Goal: Information Seeking & Learning: Learn about a topic

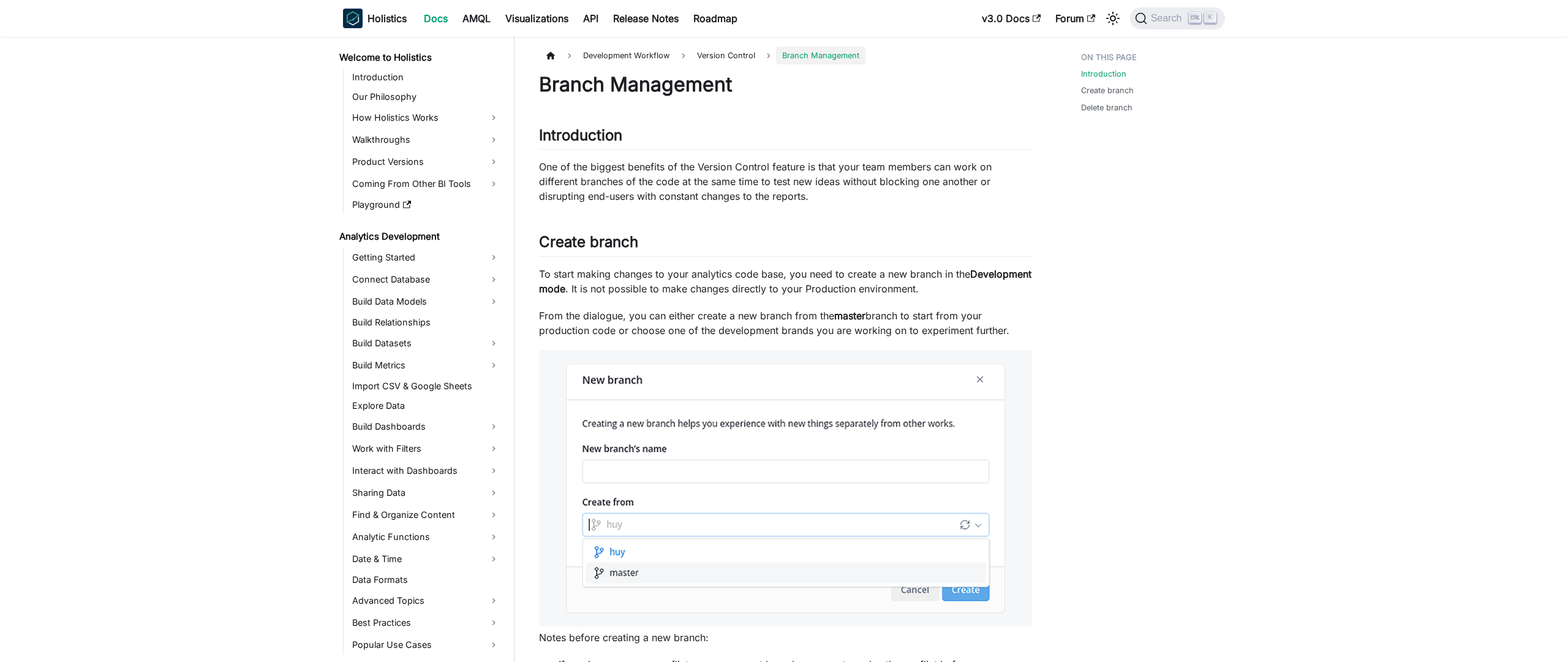
scroll to position [534, 0]
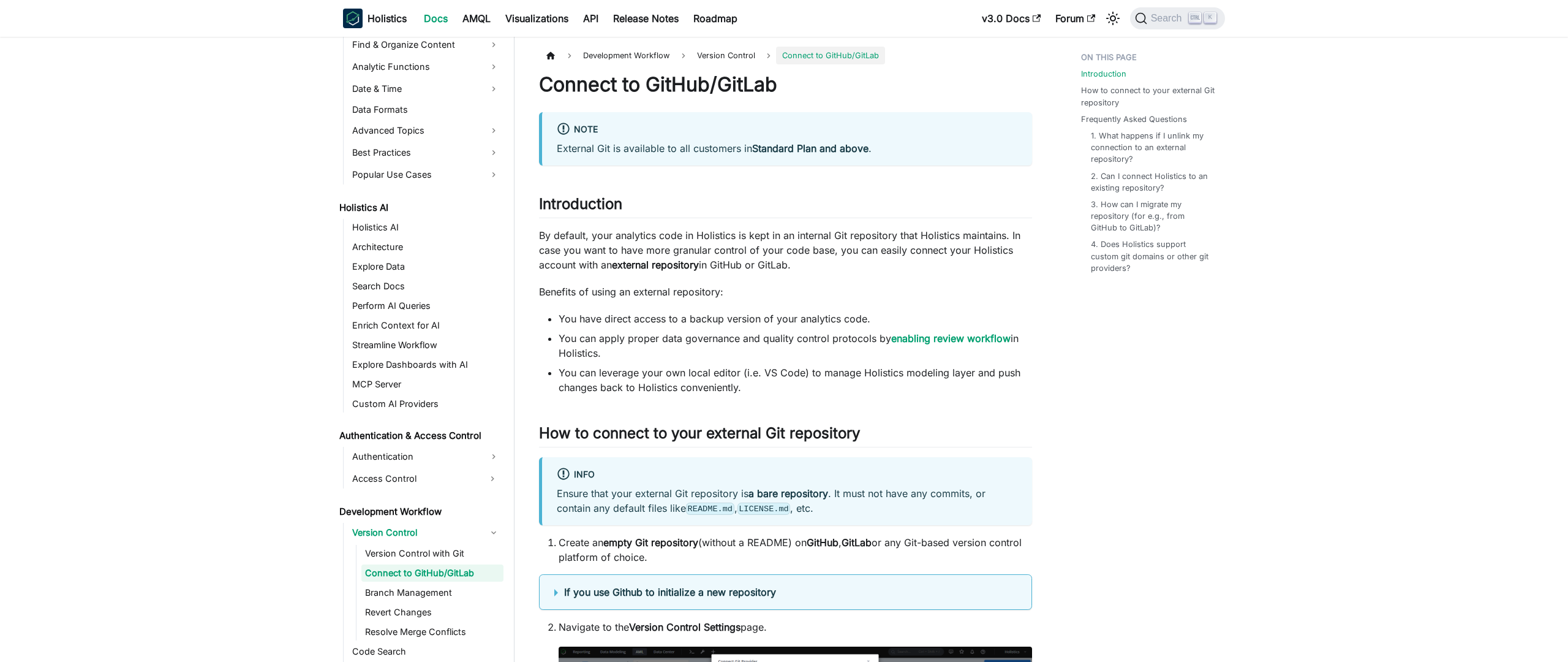
scroll to position [514, 0]
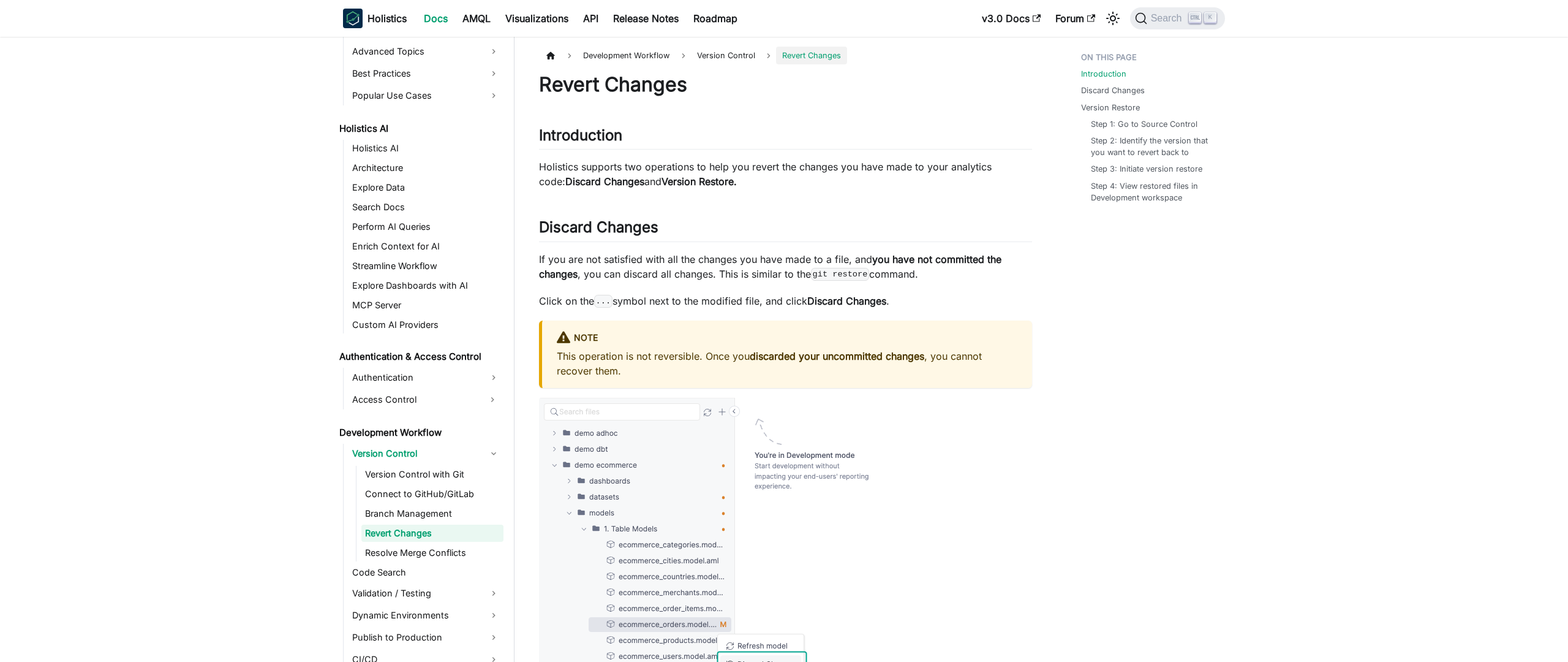
scroll to position [554, 0]
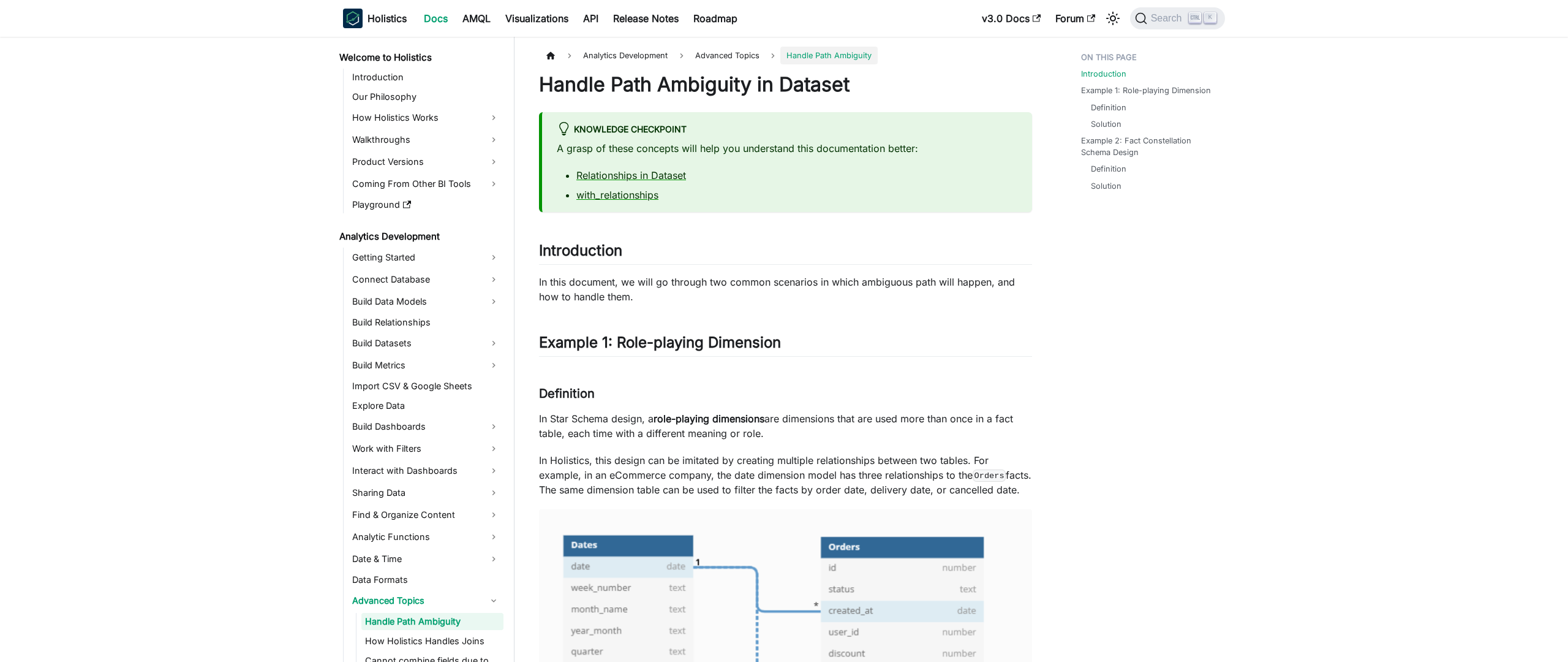
scroll to position [93, 0]
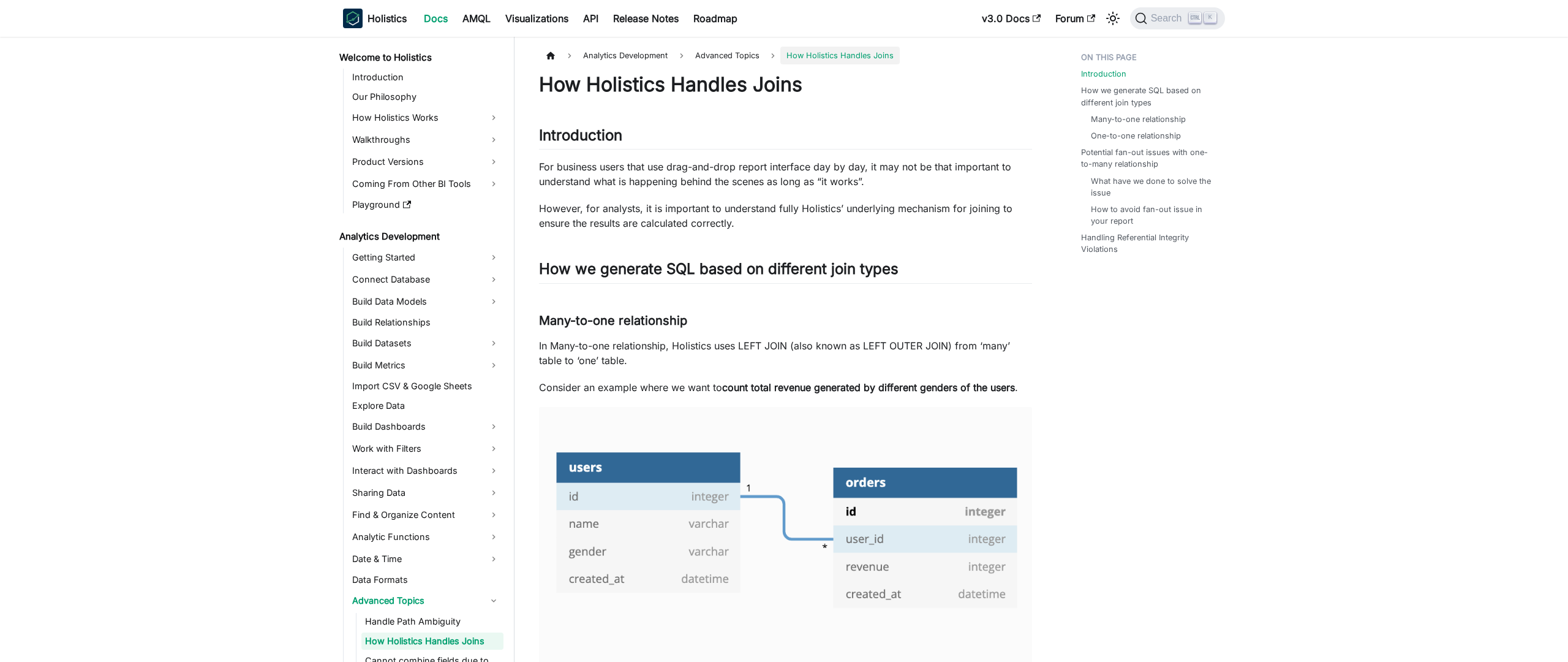
scroll to position [113, 0]
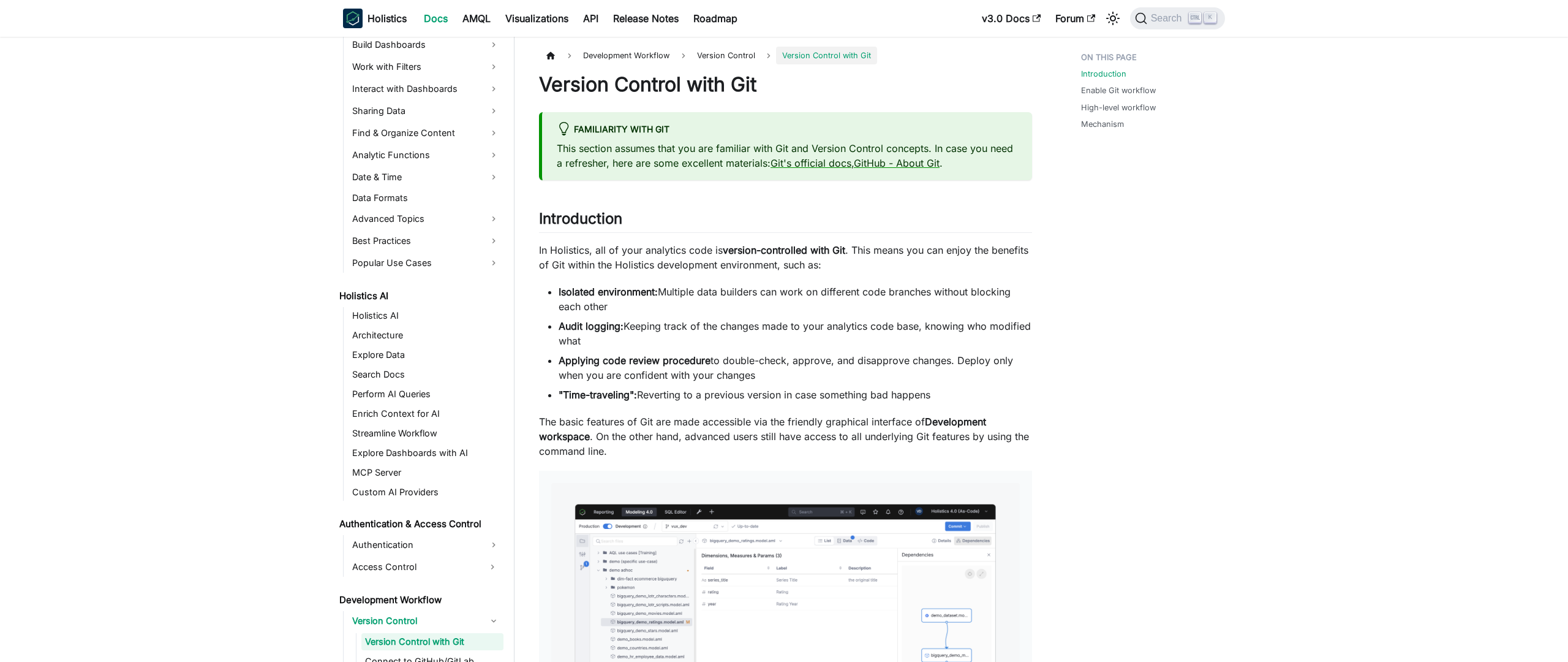
scroll to position [495, 0]
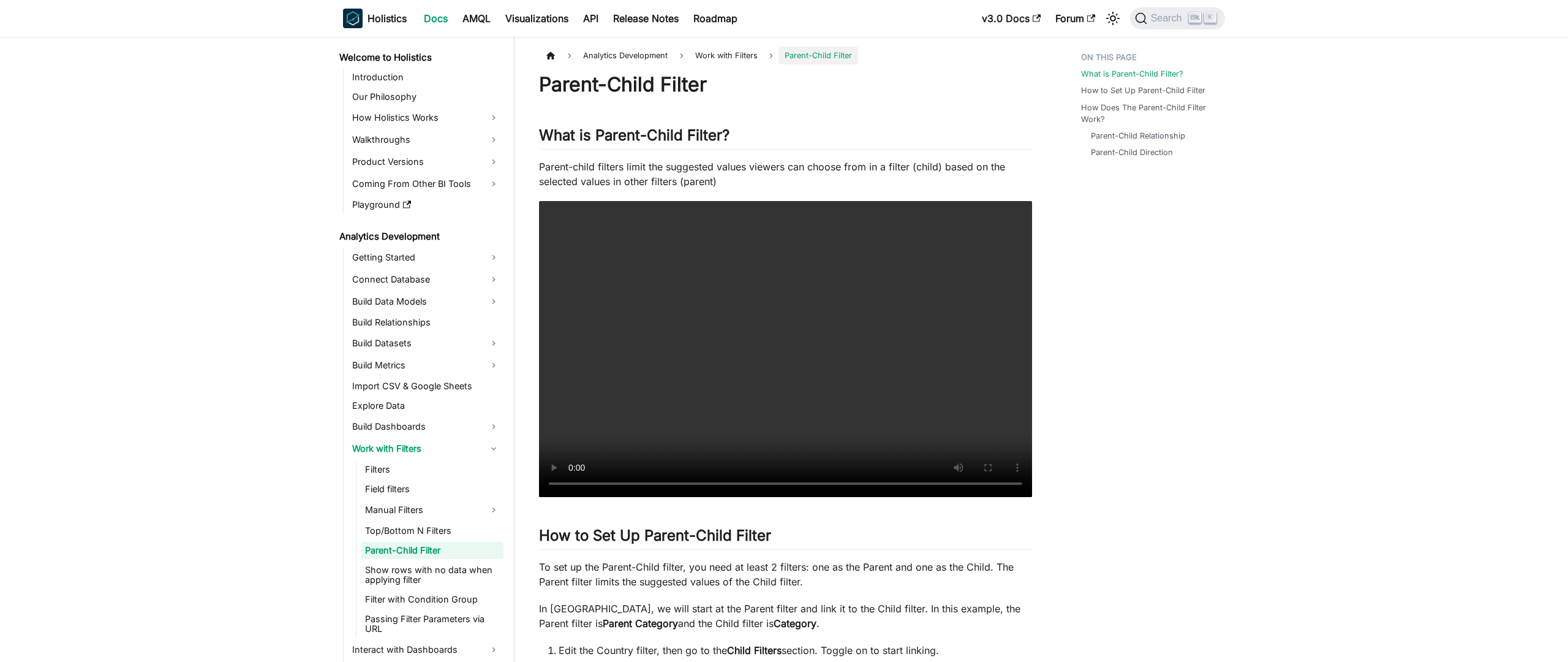
scroll to position [22, 0]
